Goal: Check status: Check status

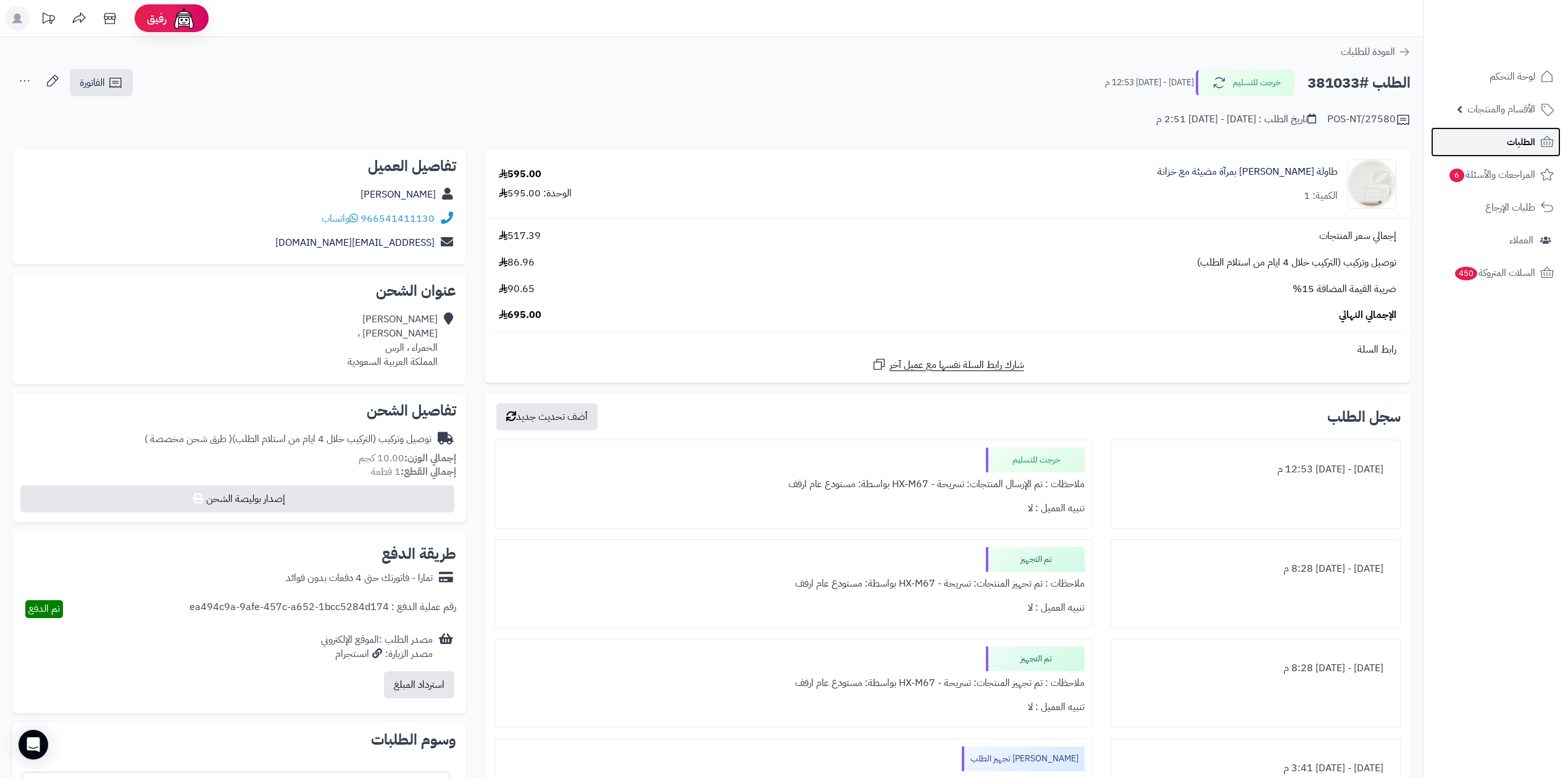
click at [1457, 131] on link "الطلبات" at bounding box center [1496, 142] width 130 height 29
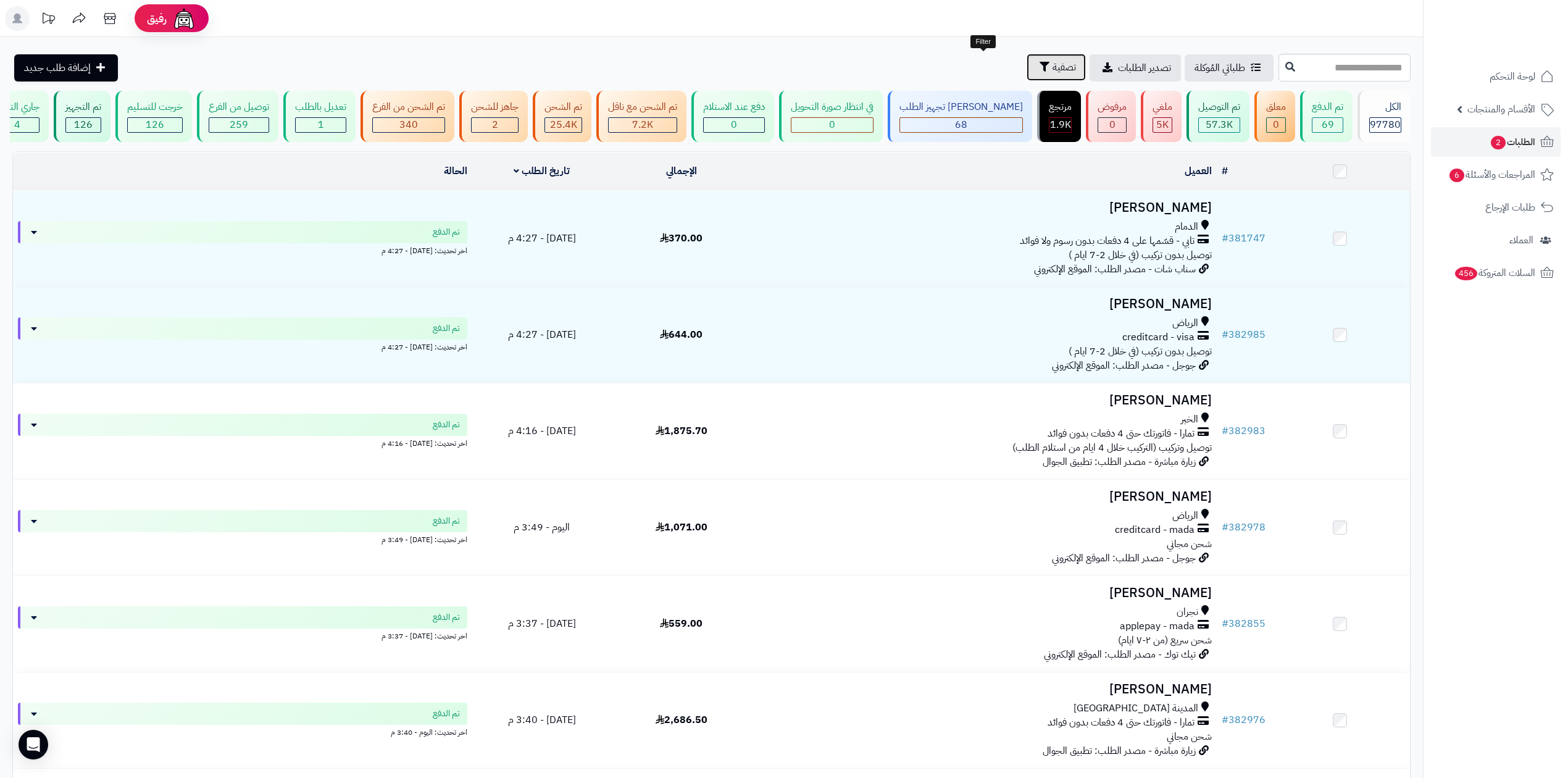
click at [1026, 64] on button "تصفية" at bounding box center [1056, 68] width 59 height 27
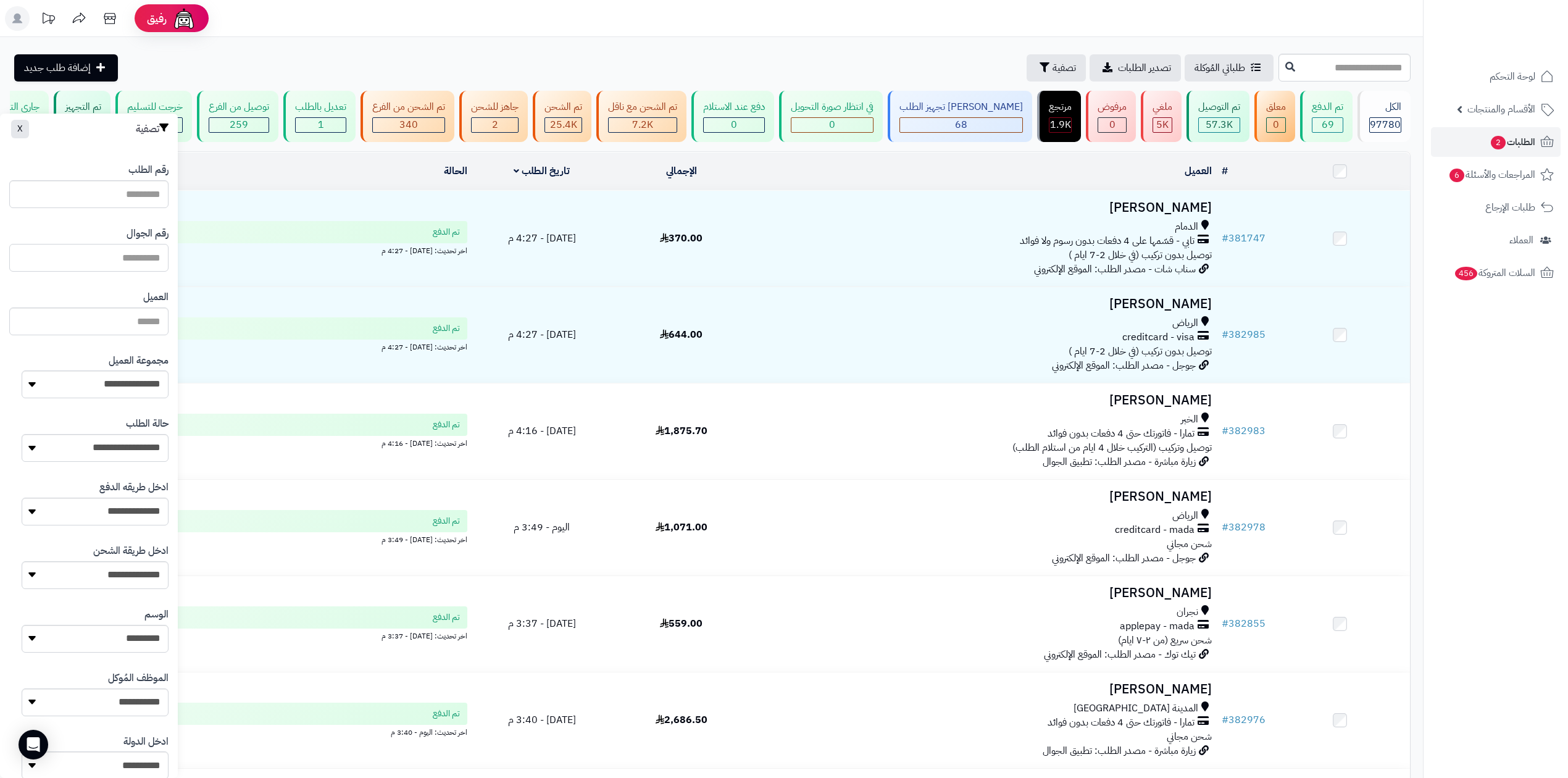
click at [161, 257] on input "text" at bounding box center [89, 258] width 159 height 27
paste input "**********"
drag, startPoint x: 96, startPoint y: 259, endPoint x: 107, endPoint y: 257, distance: 11.2
click at [107, 257] on input "**********" at bounding box center [89, 258] width 159 height 27
type input "*********"
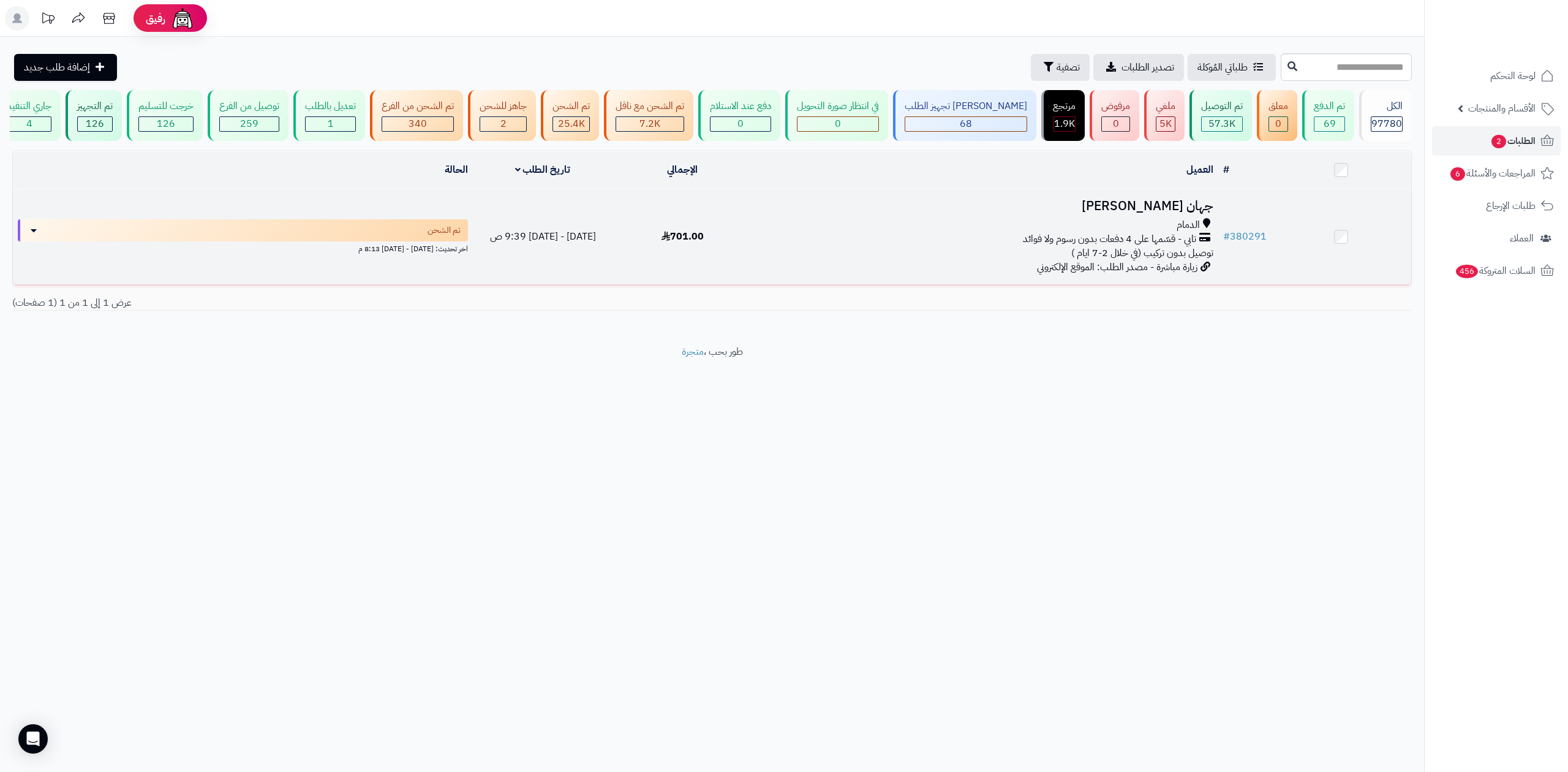
click at [942, 216] on td "جهان الغامدي الدمام تابي - قسّمها على 4 دفعات بدون رسوم ولا فوائد توصيل بدون تر…" at bounding box center [985, 237] width 466 height 95
click at [941, 218] on div "الدمام" at bounding box center [985, 225] width 456 height 15
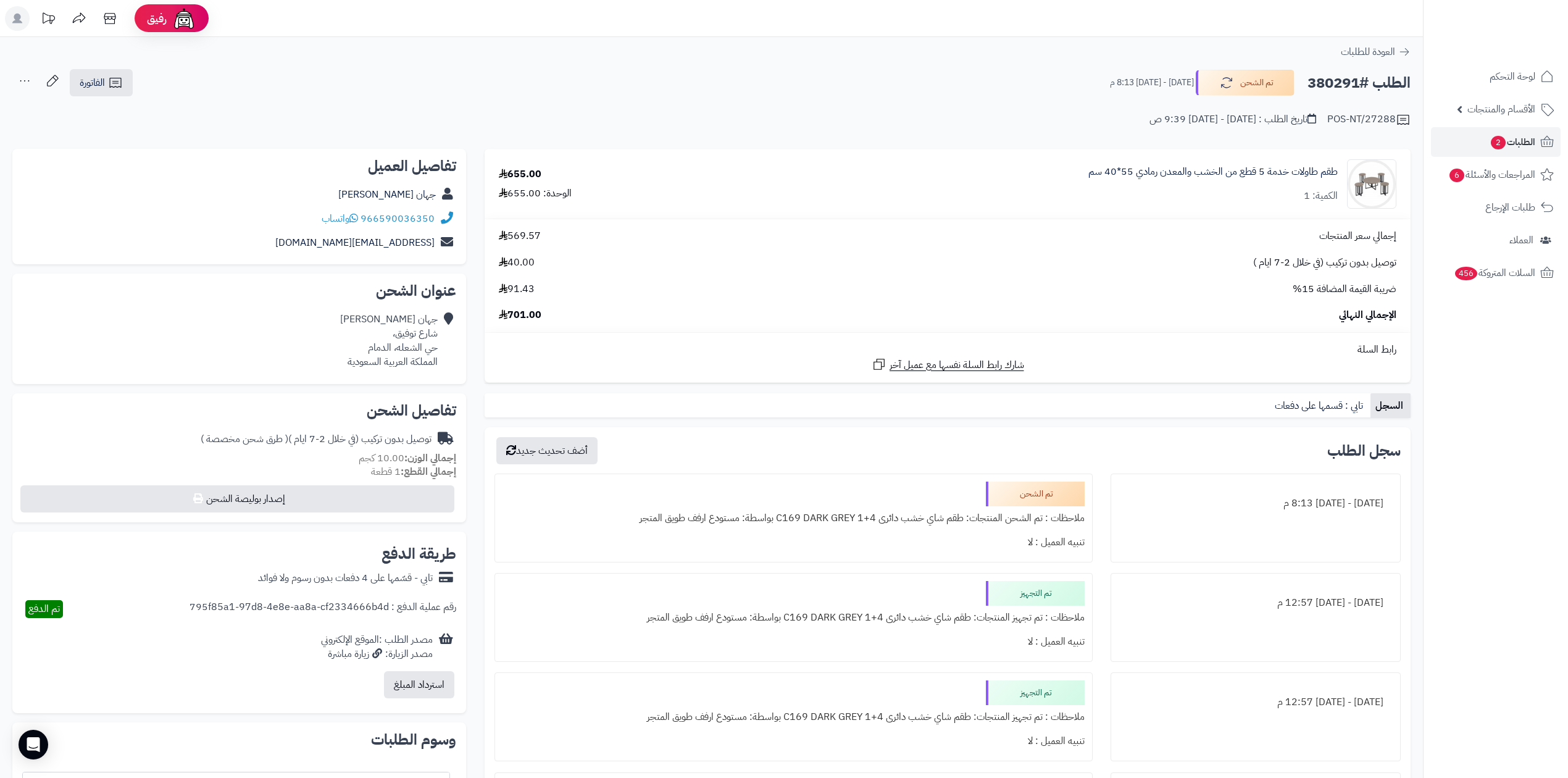
click at [1327, 87] on h2 "الطلب #380291" at bounding box center [1359, 83] width 103 height 26
copy h2 "380291"
click at [929, 120] on div "POS-NT/27288 تاريخ الطلب : الإثنين - ٢٩ سبتمبر ٢٠٢٥ - 9:39 ص" at bounding box center [711, 113] width 1398 height 29
drag, startPoint x: 631, startPoint y: 516, endPoint x: 1085, endPoint y: 524, distance: 454.1
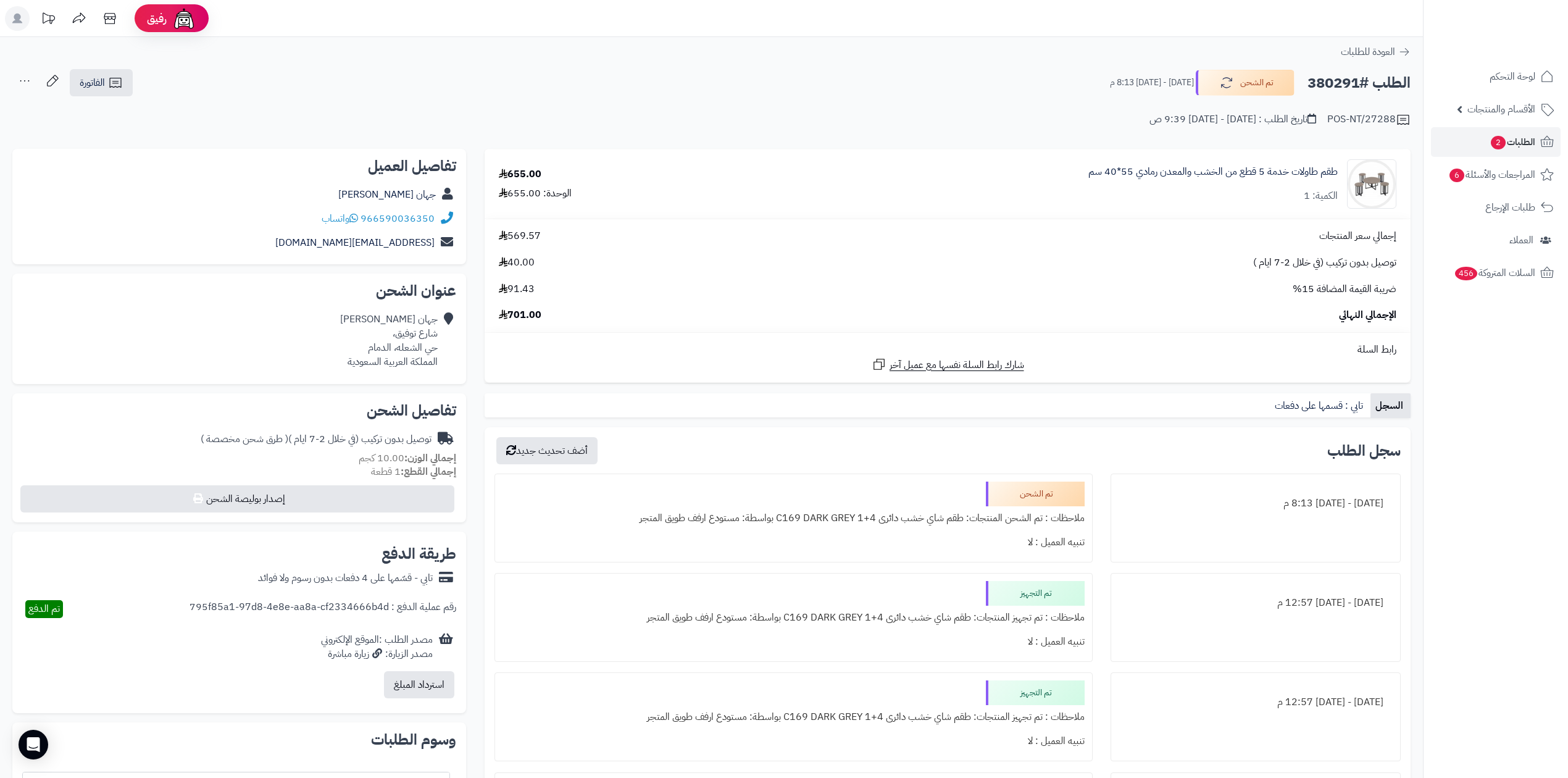
click at [1085, 524] on div "تم الشحن ملاحظات : تم الشحن المنتجات: طقم شاي خشب دائرى C169 DARK GREY 1+4 بواس…" at bounding box center [794, 518] width 598 height 89
click at [959, 546] on div "تنبيه العميل : لا" at bounding box center [793, 543] width 582 height 24
drag, startPoint x: 618, startPoint y: 522, endPoint x: 1131, endPoint y: 442, distance: 519.2
click at [1139, 510] on li "الإثنين - ٢٩ سبتمبر ٢٠٢٥ - 8:13 م تم الشحن ملاحظات : تم الشحن المنتجات: طقم شاي…" at bounding box center [948, 518] width 907 height 89
click at [789, 448] on div "سجل الطلب أضف تحديث جديد" at bounding box center [948, 451] width 907 height 27
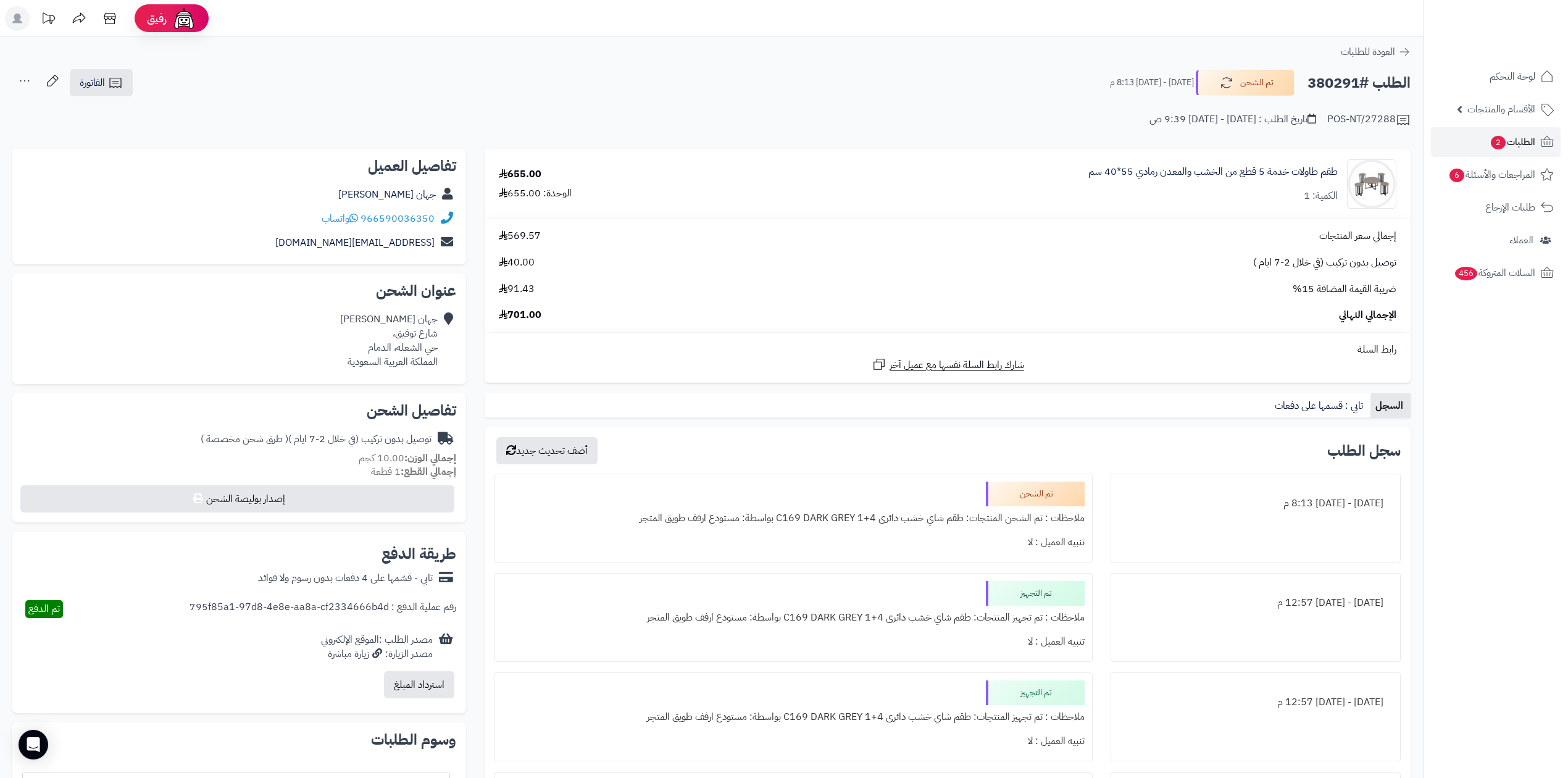
click at [435, 216] on div "966590036350 واتساب" at bounding box center [239, 219] width 434 height 24
click at [396, 219] on link "966590036350" at bounding box center [397, 219] width 74 height 15
drag, startPoint x: 361, startPoint y: 213, endPoint x: 439, endPoint y: 209, distance: 78.1
click at [439, 209] on div "966590036350 واتساب" at bounding box center [239, 219] width 434 height 24
copy div "966590036350"
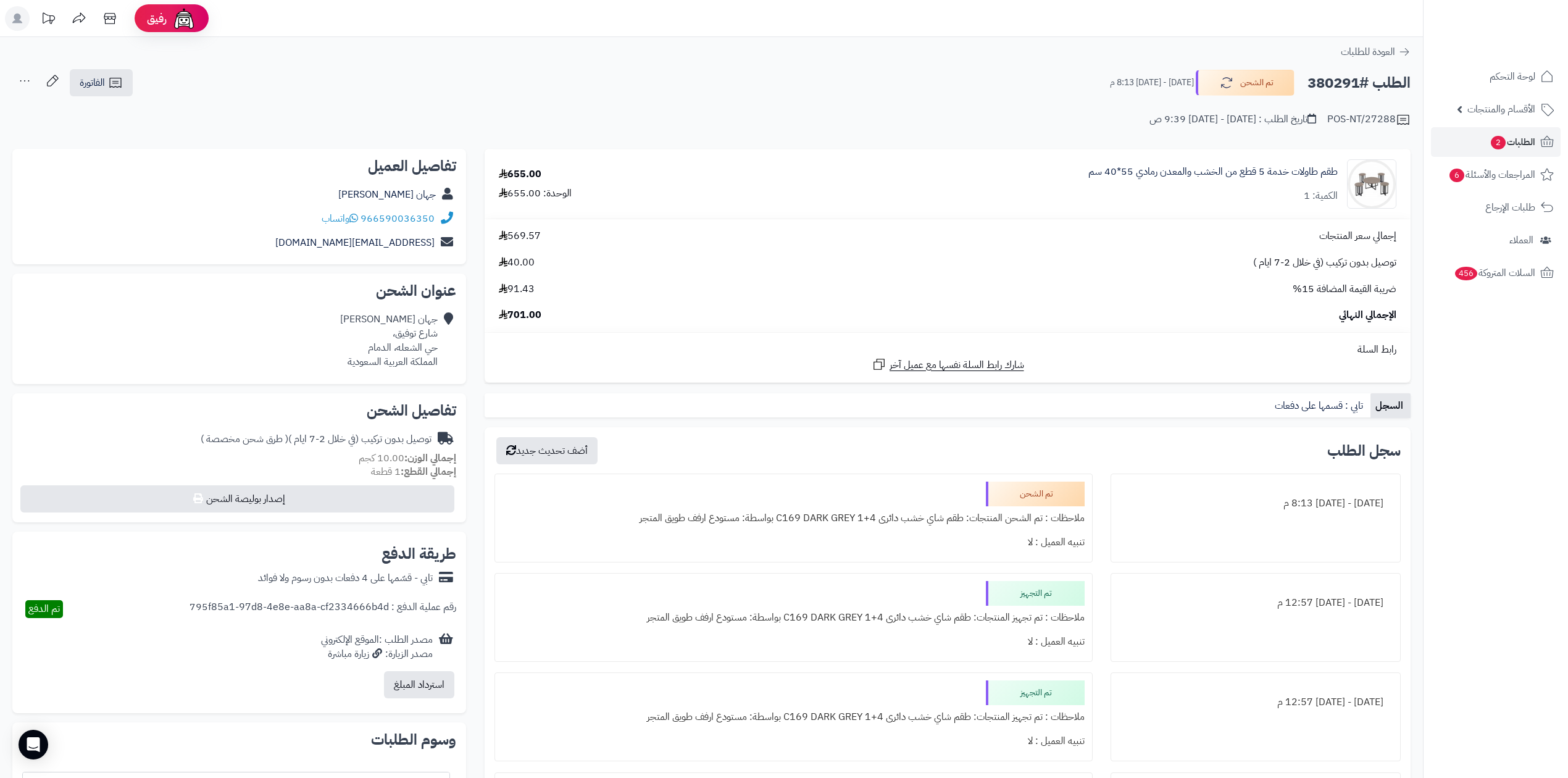
drag, startPoint x: 1348, startPoint y: 70, endPoint x: 1342, endPoint y: 78, distance: 10.0
click at [1347, 70] on div "الطلب #380291 تم الشحن الإثنين - ٢٩ سبتمبر ٢٠٢٥ - 8:13 م" at bounding box center [1254, 82] width 312 height 26
click at [1342, 78] on h2 "الطلب #380291" at bounding box center [1359, 83] width 103 height 26
copy h2 "380291"
